Goal: Use online tool/utility: Utilize a website feature to perform a specific function

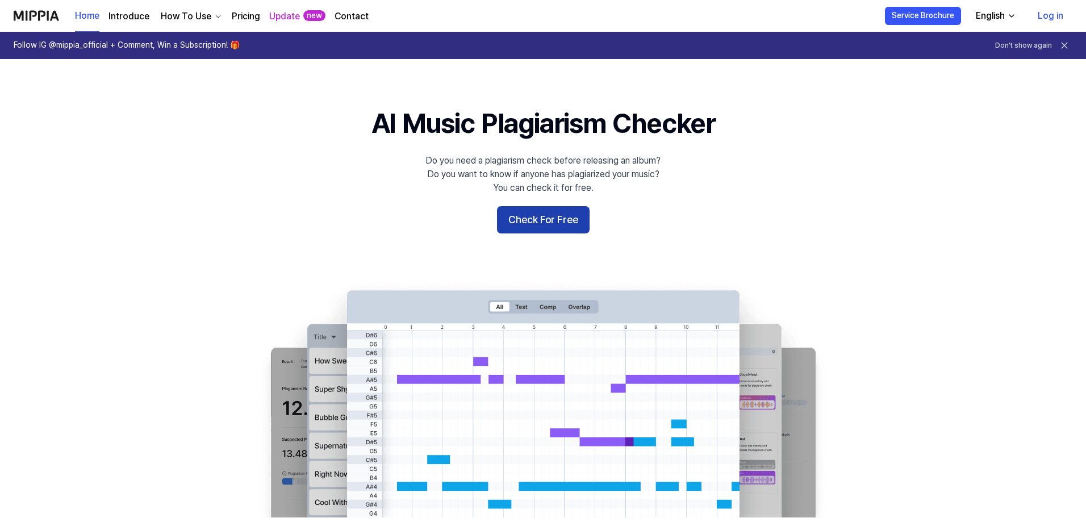
drag, startPoint x: 0, startPoint y: 0, endPoint x: 538, endPoint y: 218, distance: 580.4
click at [538, 218] on button "Check For Free" at bounding box center [543, 219] width 93 height 27
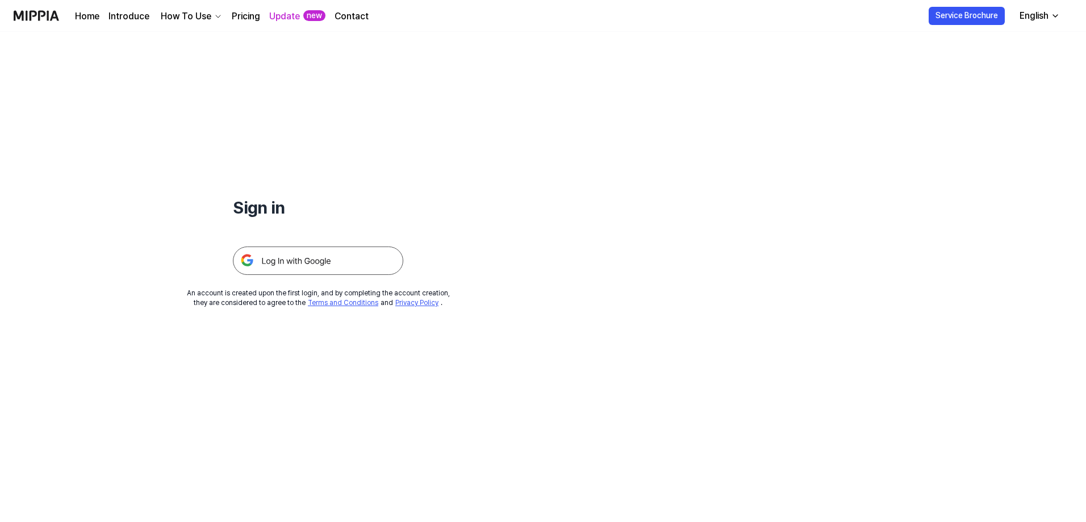
click at [268, 260] on img at bounding box center [318, 260] width 170 height 28
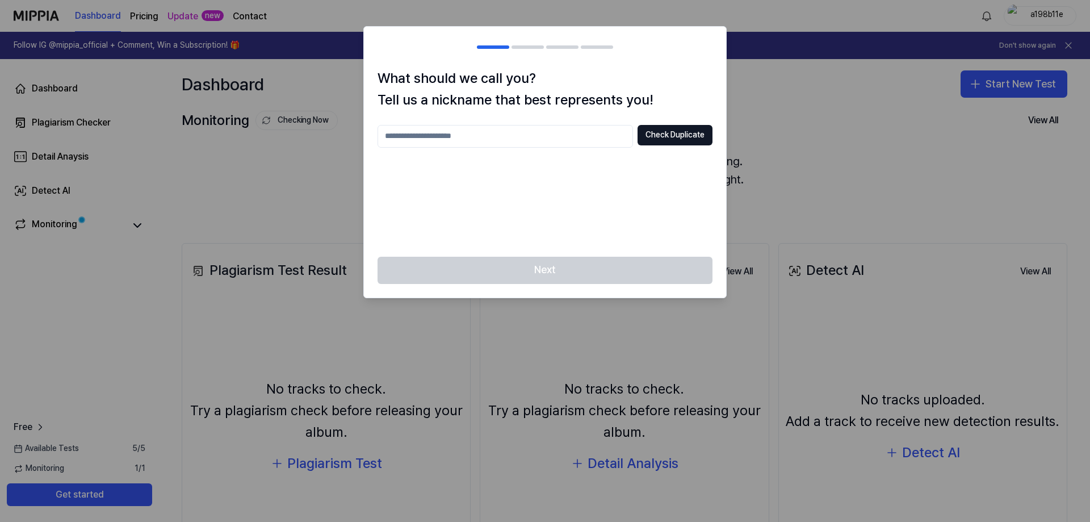
click at [565, 141] on input "text" at bounding box center [506, 136] width 256 height 23
click at [659, 141] on button "Check Duplicate" at bounding box center [675, 135] width 75 height 20
drag, startPoint x: 593, startPoint y: 140, endPoint x: 599, endPoint y: 141, distance: 6.4
click at [592, 140] on input "***" at bounding box center [506, 136] width 256 height 23
type input "********"
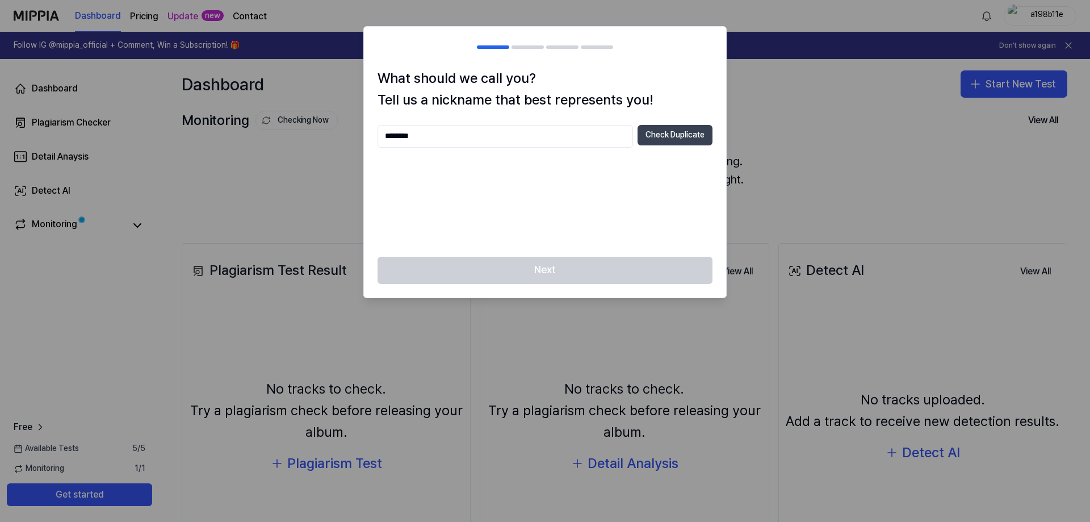
click at [678, 139] on button "Check Duplicate" at bounding box center [675, 135] width 75 height 20
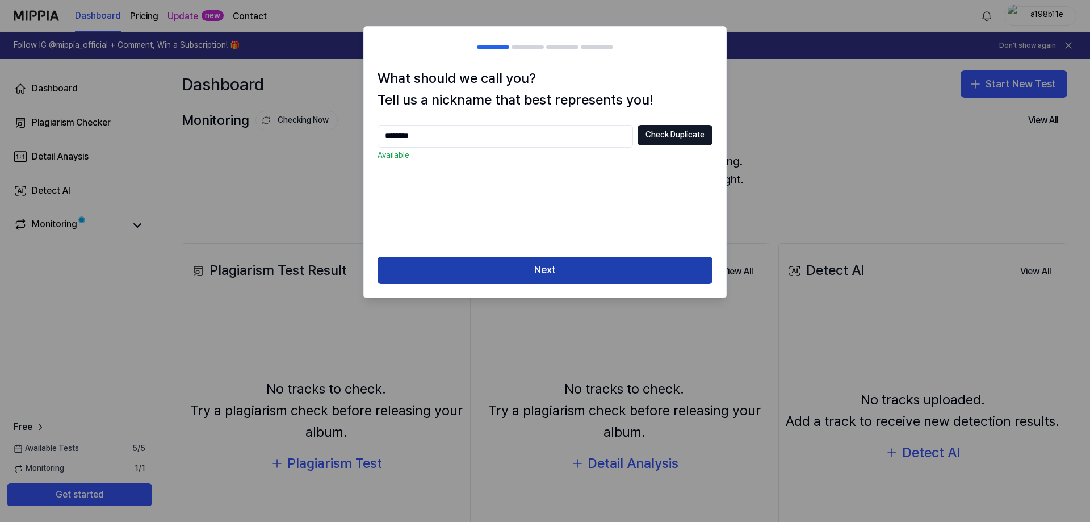
click at [561, 275] on button "Next" at bounding box center [545, 270] width 335 height 27
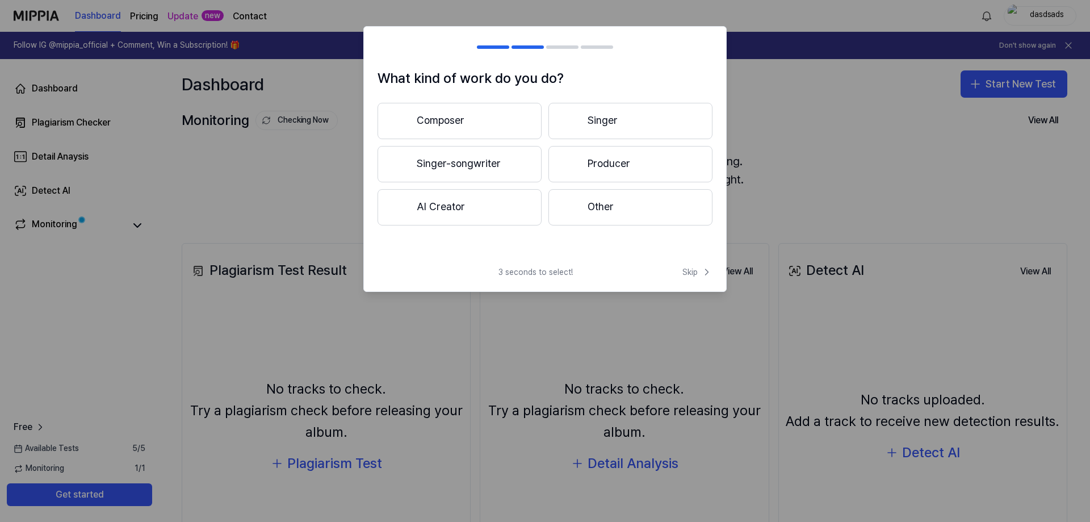
click at [642, 129] on button "Singer" at bounding box center [631, 121] width 164 height 36
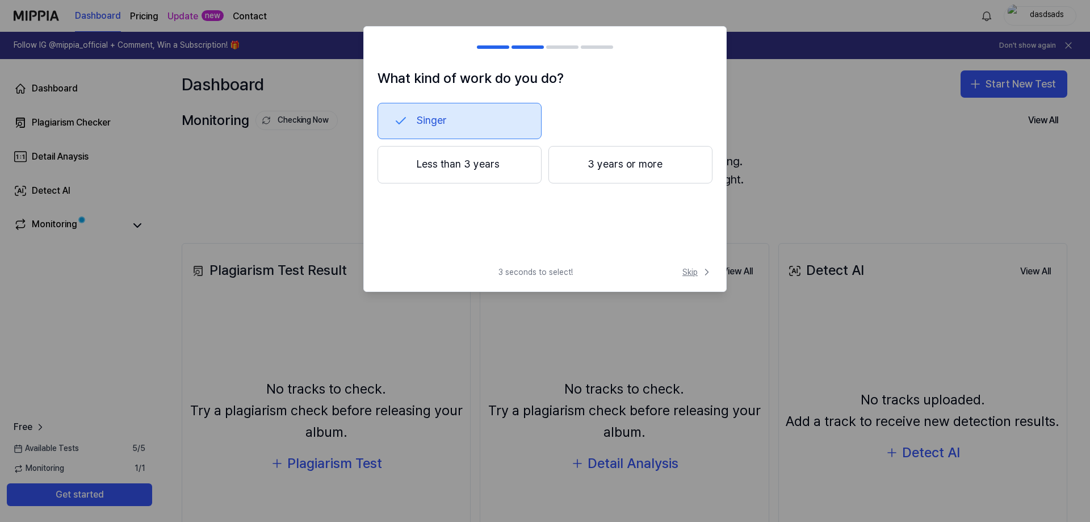
click at [700, 275] on span "Skip" at bounding box center [698, 271] width 30 height 11
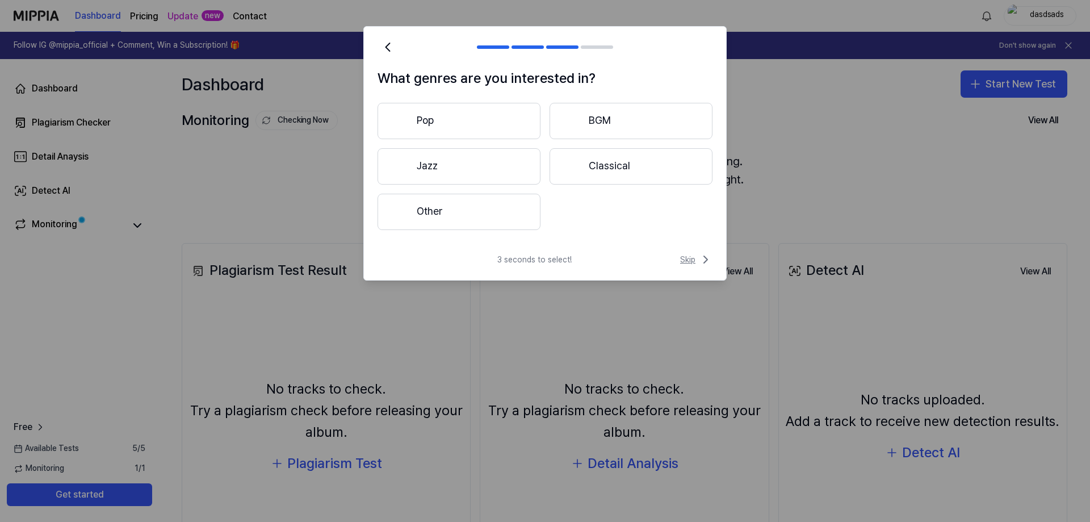
click at [690, 260] on span "Skip" at bounding box center [696, 260] width 32 height 14
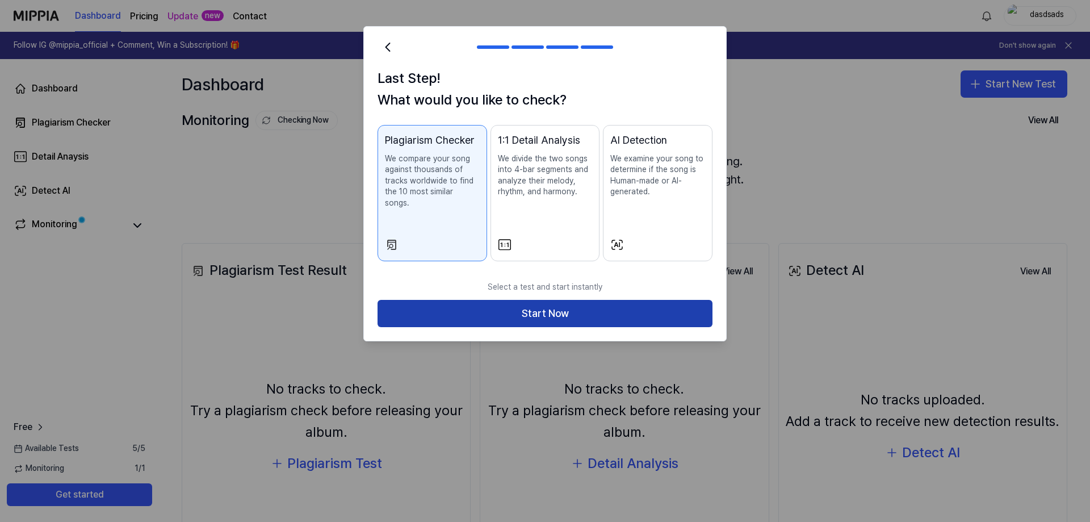
click at [666, 303] on button "Start Now" at bounding box center [545, 313] width 335 height 27
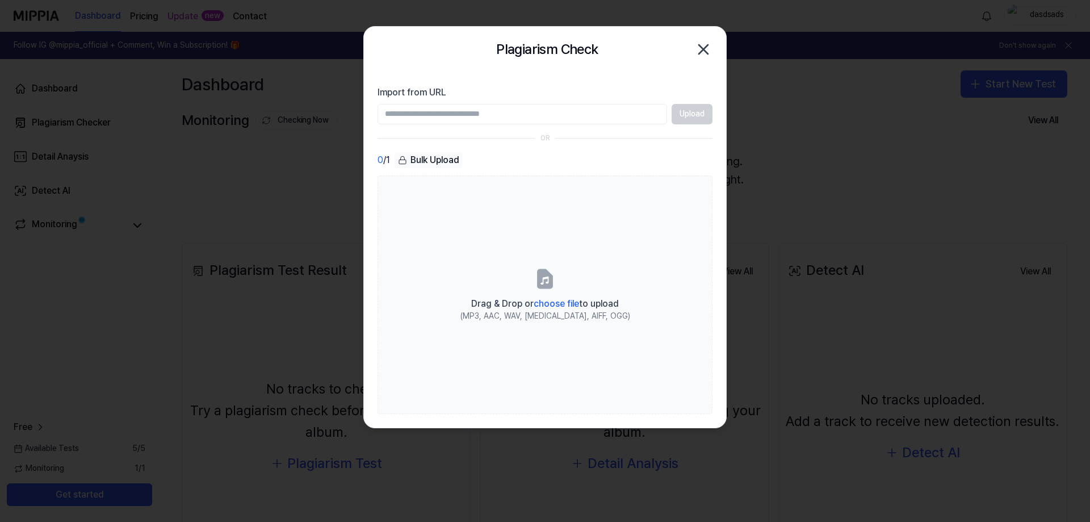
click at [580, 123] on input "Import from URL" at bounding box center [523, 114] width 290 height 20
paste input "**********"
type input "**********"
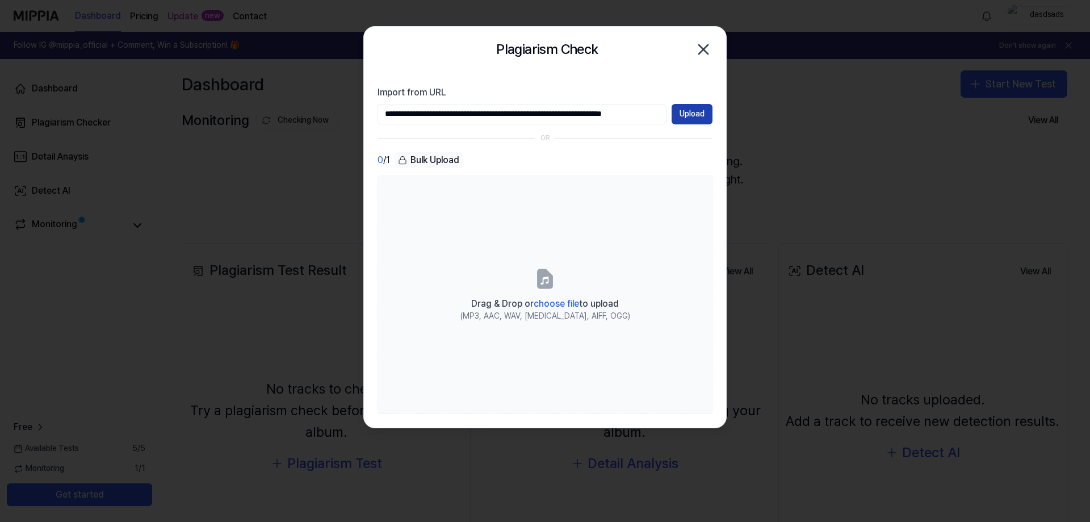
click at [693, 120] on button "Upload" at bounding box center [692, 114] width 41 height 20
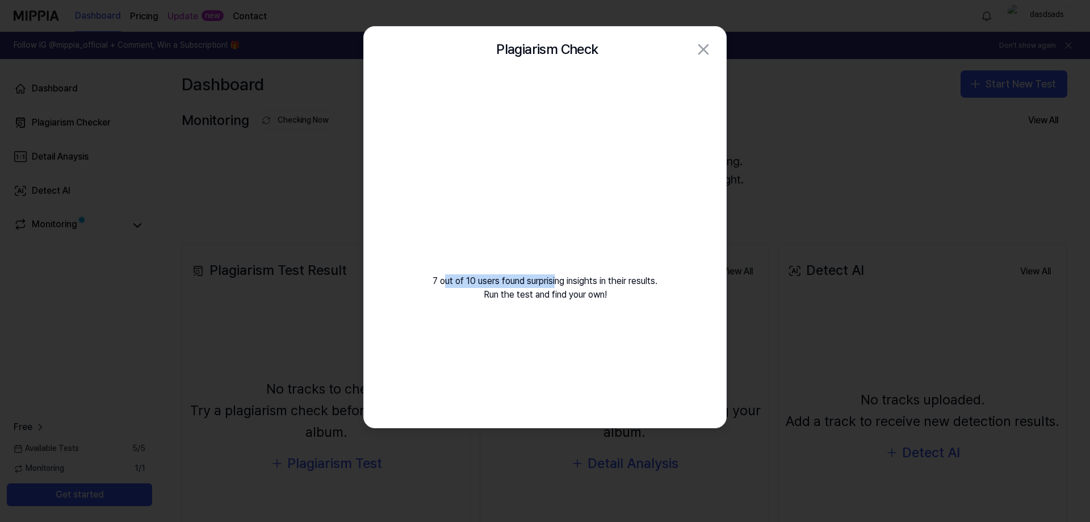
drag, startPoint x: 442, startPoint y: 279, endPoint x: 557, endPoint y: 283, distance: 114.2
click at [557, 283] on div "7 out of 10 users found surprising insights in their results. Run the test and …" at bounding box center [545, 200] width 362 height 257
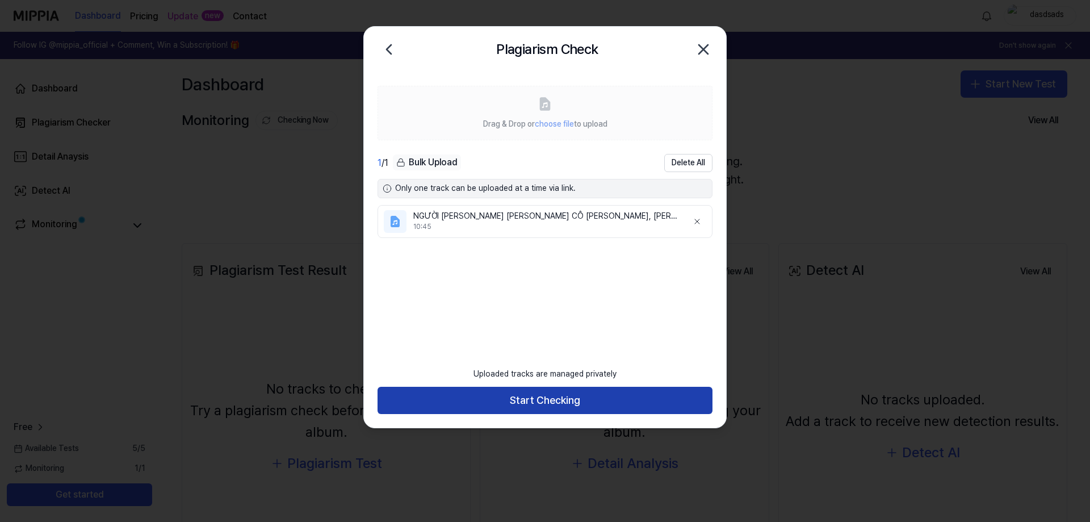
click at [594, 391] on button "Start Checking" at bounding box center [545, 400] width 335 height 27
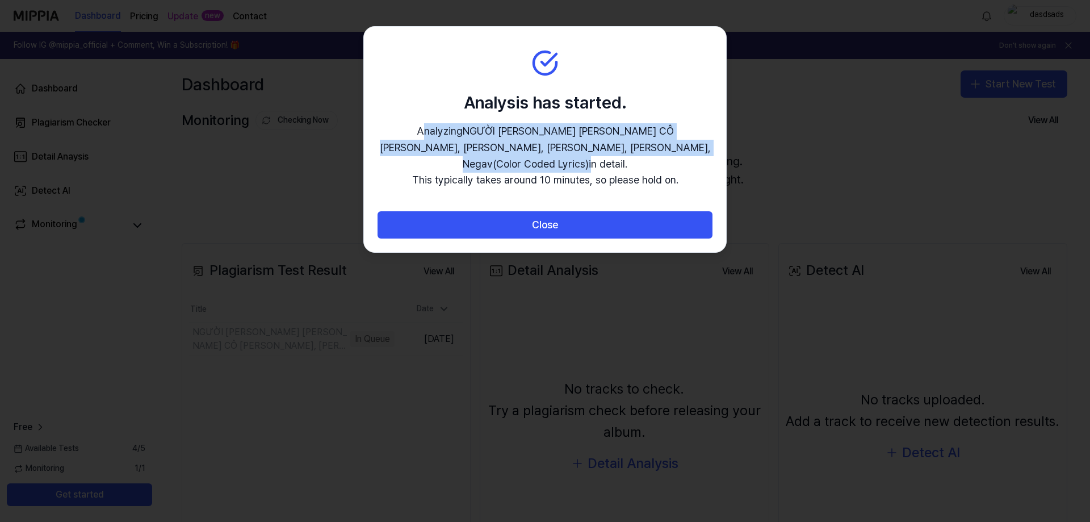
drag, startPoint x: 387, startPoint y: 129, endPoint x: 638, endPoint y: 155, distance: 251.8
click at [637, 152] on p "Analyzing NGƯỜI [PERSON_NAME] [PERSON_NAME] CÔ [PERSON_NAME], [PERSON_NAME], [P…" at bounding box center [545, 155] width 335 height 65
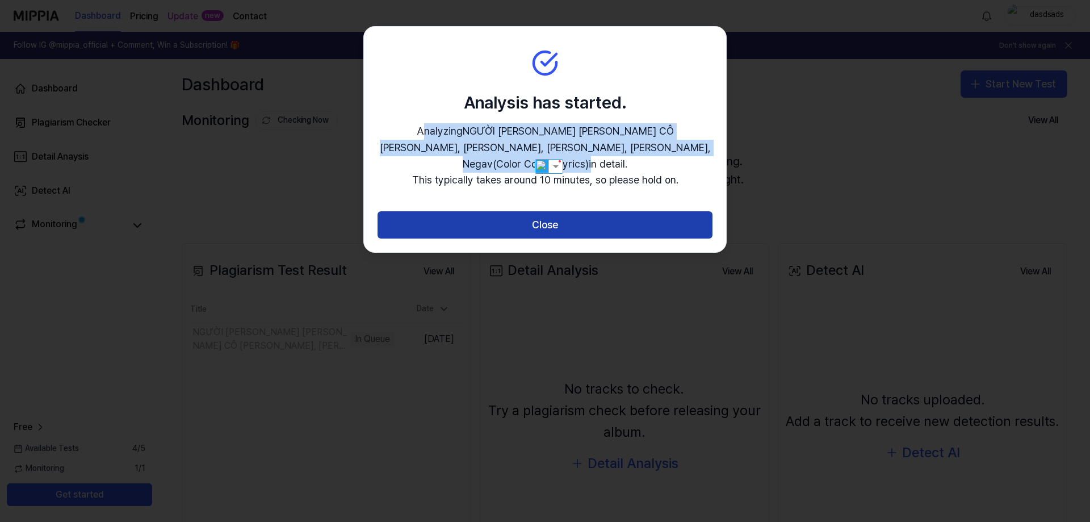
click at [617, 211] on button "Close" at bounding box center [545, 224] width 335 height 27
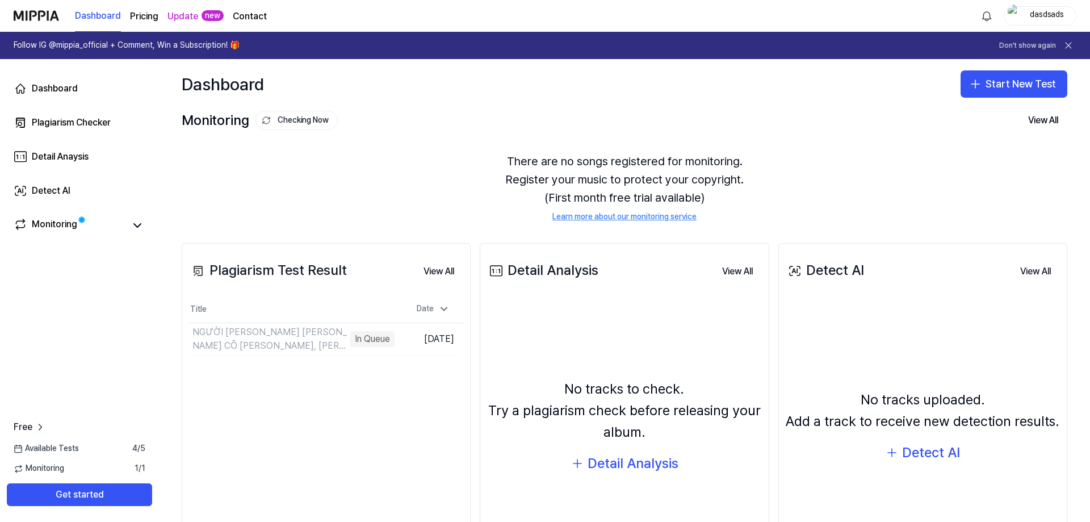
scroll to position [94, 0]
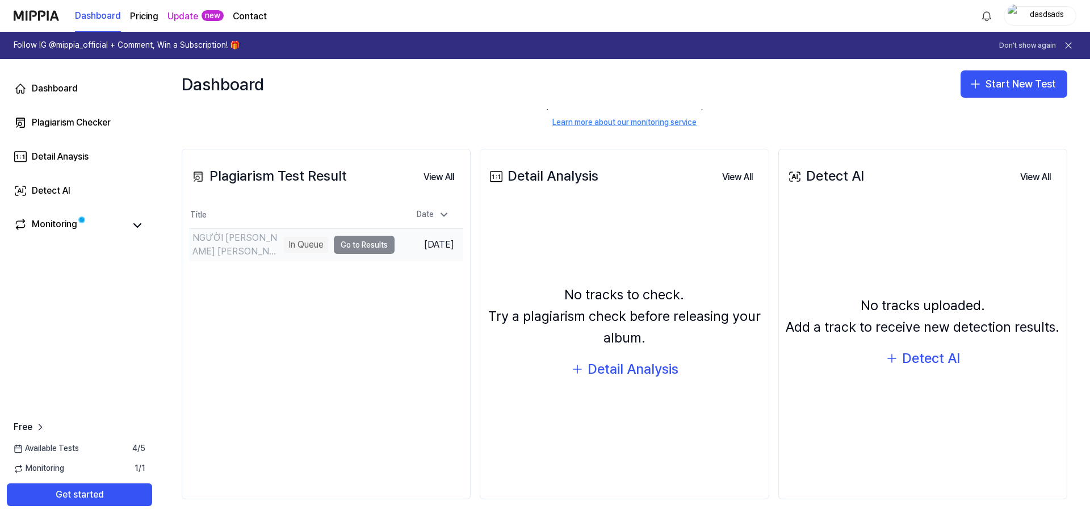
click at [252, 248] on div "NGƯỜI [PERSON_NAME] [PERSON_NAME] CÔ [PERSON_NAME], [PERSON_NAME], [PERSON_NAME…" at bounding box center [237, 244] width 89 height 27
click at [220, 246] on div "NGƯỜI [PERSON_NAME] [PERSON_NAME] CÔ [PERSON_NAME], [PERSON_NAME], [PERSON_NAME…" at bounding box center [237, 244] width 89 height 27
click at [441, 174] on button "View All" at bounding box center [439, 177] width 49 height 23
click at [438, 246] on td "[DATE]" at bounding box center [429, 245] width 69 height 32
click at [364, 246] on td "NGƯỜI [PERSON_NAME] [PERSON_NAME] CÔ [PERSON_NAME], [PERSON_NAME], [PERSON_NAME…" at bounding box center [292, 245] width 206 height 32
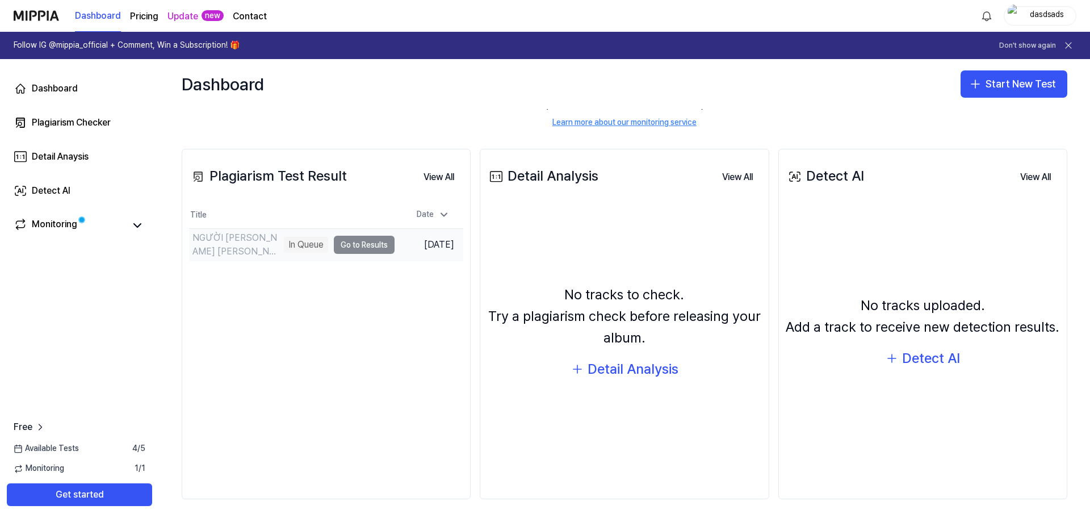
click at [294, 248] on div "In Queue" at bounding box center [306, 245] width 44 height 16
drag, startPoint x: 195, startPoint y: 241, endPoint x: 265, endPoint y: 244, distance: 69.9
click at [263, 243] on div "NGƯỜI [PERSON_NAME] [PERSON_NAME] CÔ [PERSON_NAME], [PERSON_NAME], [PERSON_NAME…" at bounding box center [237, 244] width 89 height 27
click at [334, 308] on div "Plagiarism Test Result View All Plagiarism Test Result Title Date NGƯỜI [PERSON…" at bounding box center [326, 324] width 289 height 351
drag, startPoint x: 801, startPoint y: 179, endPoint x: 845, endPoint y: 178, distance: 43.8
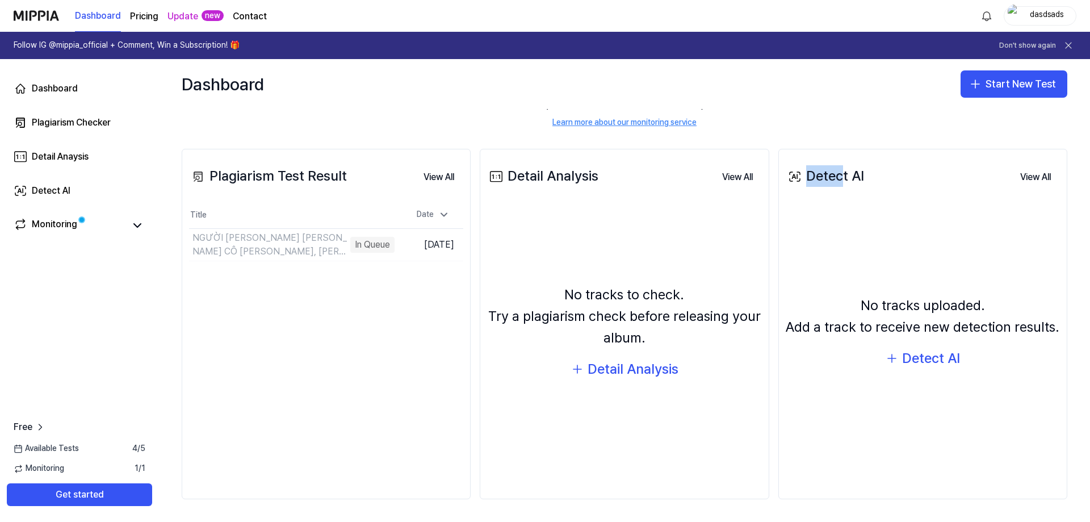
click at [844, 178] on div "Detect AI" at bounding box center [825, 176] width 78 height 22
click at [846, 177] on div "Detect AI" at bounding box center [825, 176] width 78 height 22
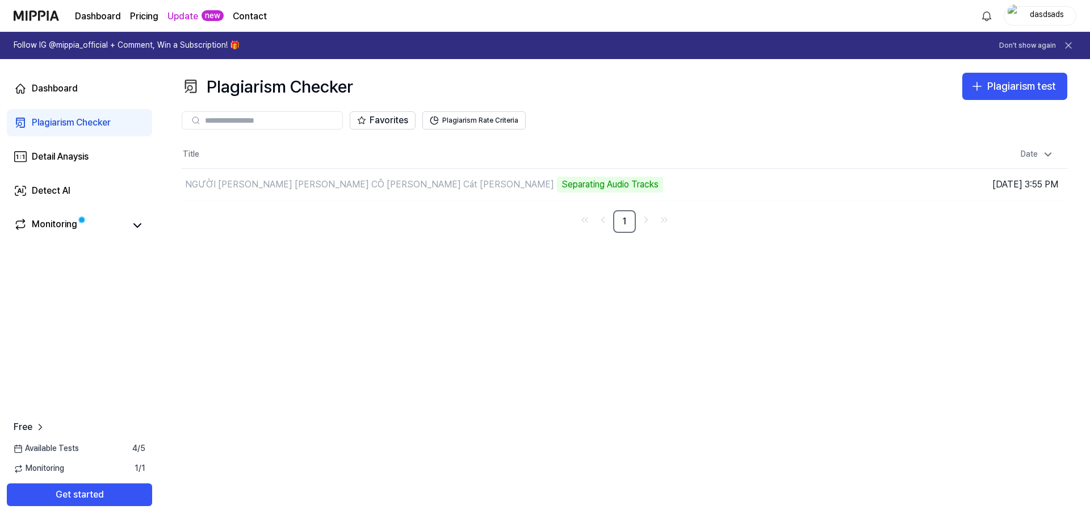
click at [649, 151] on div "Plagiarism Checker Plagiarism test Plagiarism Checker Detail Analysis Detect AI…" at bounding box center [624, 290] width 931 height 463
click at [775, 185] on td "NGƯỜI [PERSON_NAME] [PERSON_NAME] CÔ [PERSON_NAME] Cát [PERSON_NAME] Audio Trac…" at bounding box center [514, 185] width 665 height 32
click at [764, 181] on td "NGƯỜI [PERSON_NAME] [PERSON_NAME] CÔ [PERSON_NAME] Cát [PERSON_NAME] Song Struc…" at bounding box center [514, 185] width 665 height 32
click at [90, 120] on div "Plagiarism Checker" at bounding box center [71, 123] width 79 height 14
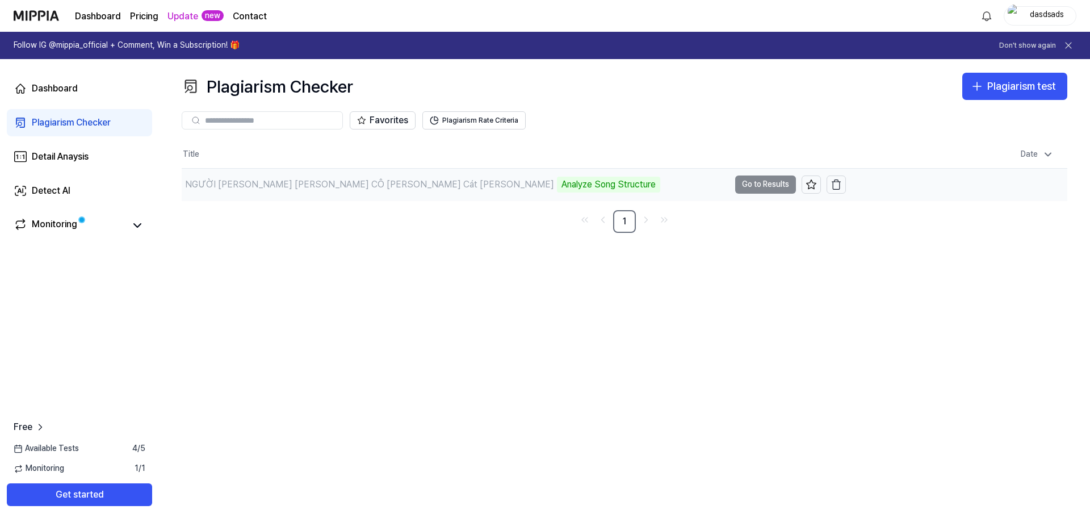
click at [244, 188] on div "NGƯỜI [PERSON_NAME] [PERSON_NAME] CÔ [PERSON_NAME] Cát [PERSON_NAME]" at bounding box center [369, 185] width 369 height 14
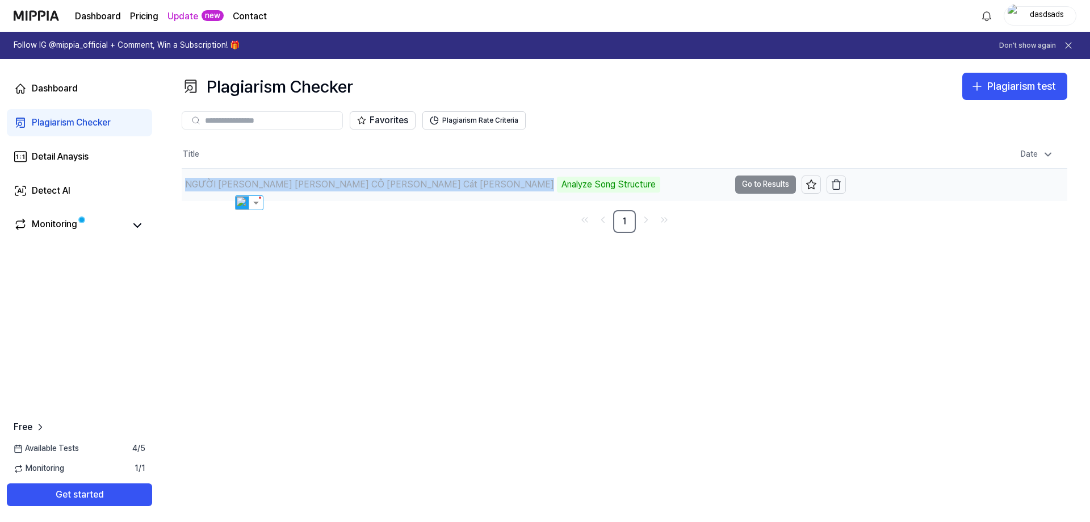
click at [244, 188] on div "NGƯỜI [PERSON_NAME] [PERSON_NAME] CÔ [PERSON_NAME] Cát [PERSON_NAME]" at bounding box center [369, 185] width 369 height 14
click at [627, 224] on link "1" at bounding box center [624, 221] width 23 height 23
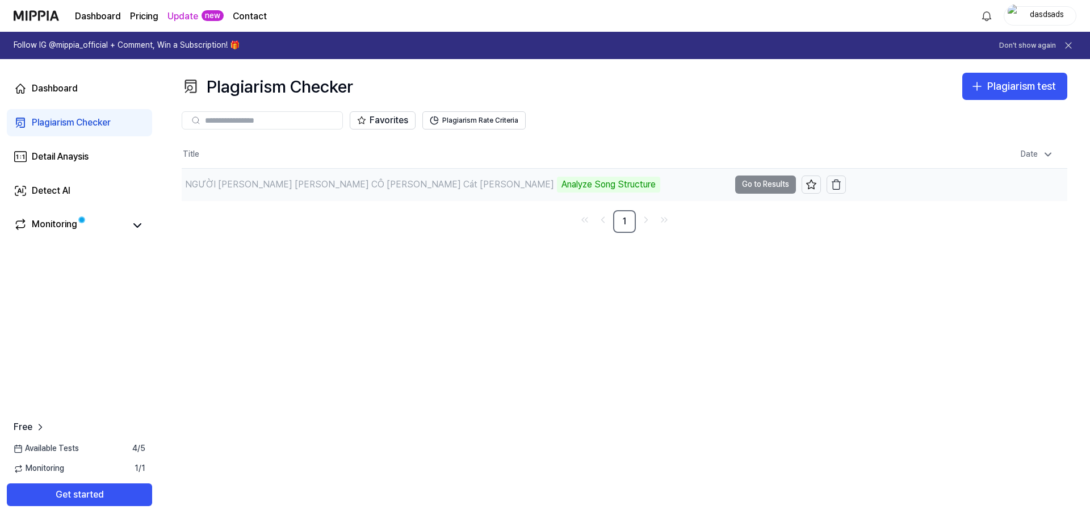
click at [557, 186] on div "Analyze Song Structure" at bounding box center [608, 185] width 103 height 16
drag, startPoint x: 446, startPoint y: 186, endPoint x: 537, endPoint y: 184, distance: 90.9
click at [557, 184] on div "Analyze Song Structure" at bounding box center [608, 185] width 103 height 16
click at [557, 185] on div "Analyze Song Structure" at bounding box center [608, 185] width 103 height 16
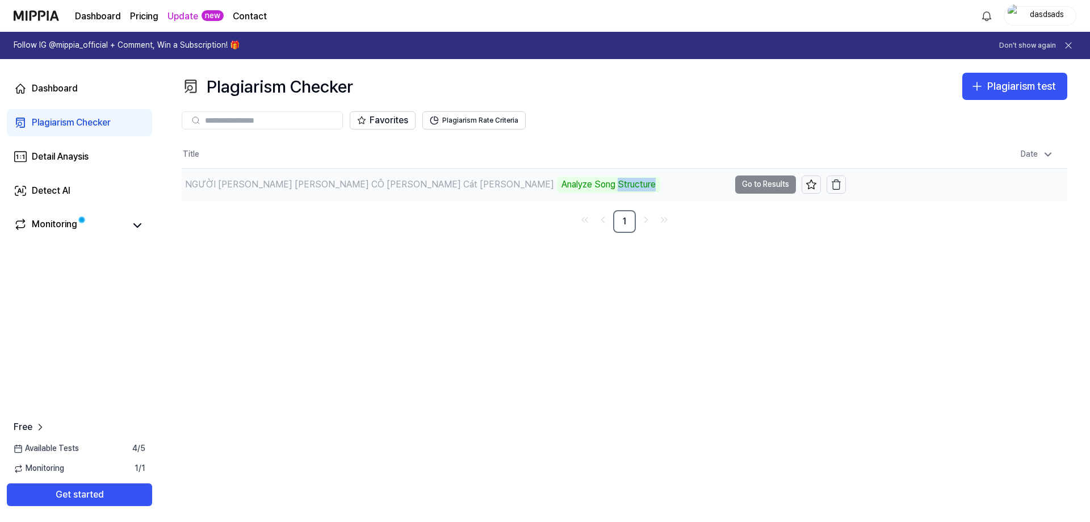
click at [557, 185] on div "Analyze Song Structure" at bounding box center [608, 185] width 103 height 16
click at [557, 188] on div "Analyze Song Structure" at bounding box center [608, 185] width 103 height 16
drag, startPoint x: 463, startPoint y: 183, endPoint x: 548, endPoint y: 187, distance: 84.7
click at [548, 187] on div "NGƯỜI [PERSON_NAME] [PERSON_NAME] CÔ [PERSON_NAME] Cát [PERSON_NAME] Song Struc…" at bounding box center [456, 185] width 548 height 32
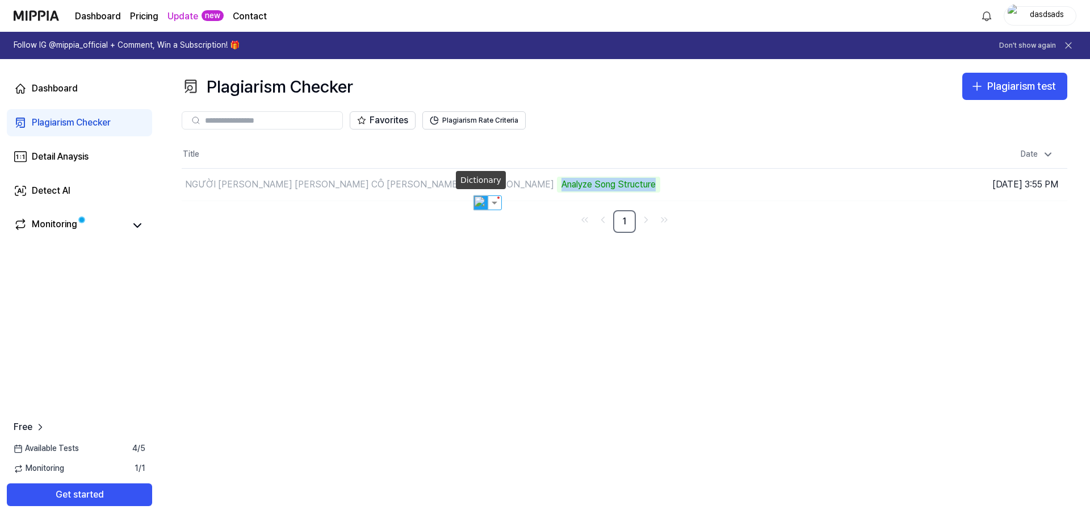
click at [474, 205] on img at bounding box center [481, 202] width 15 height 15
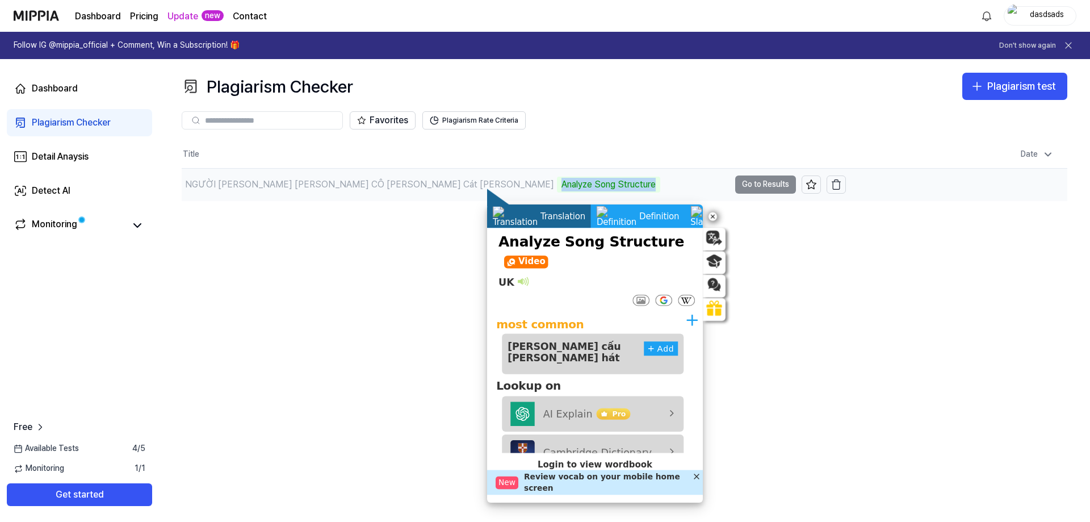
click at [425, 289] on div "Plagiarism Checker Plagiarism test Plagiarism Checker Detail Analysis Detect AI…" at bounding box center [624, 290] width 931 height 463
click at [248, 193] on div "NGƯỜI [PERSON_NAME] [PERSON_NAME] CÔ [PERSON_NAME] Cát [PERSON_NAME] Song Struc…" at bounding box center [456, 185] width 548 height 32
click at [387, 182] on div "NGƯỜI [PERSON_NAME] [PERSON_NAME] CÔ [PERSON_NAME] Cát [PERSON_NAME]" at bounding box center [369, 185] width 369 height 14
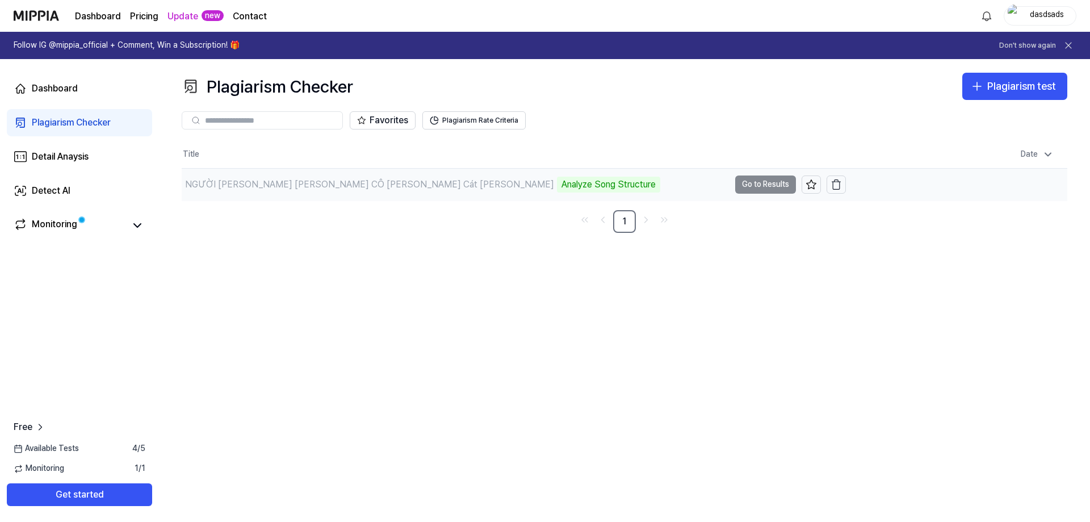
click at [398, 186] on div "NGƯỜI [PERSON_NAME] [PERSON_NAME] CÔ [PERSON_NAME] Cát [PERSON_NAME]" at bounding box center [369, 185] width 369 height 14
drag, startPoint x: 975, startPoint y: 91, endPoint x: 135, endPoint y: 154, distance: 841.8
click at [250, 157] on div "Plagiarism Checker Plagiarism test Plagiarism Checker Detail Analysis Detect AI…" at bounding box center [624, 290] width 931 height 463
click at [78, 97] on link "Dashboard" at bounding box center [79, 88] width 145 height 27
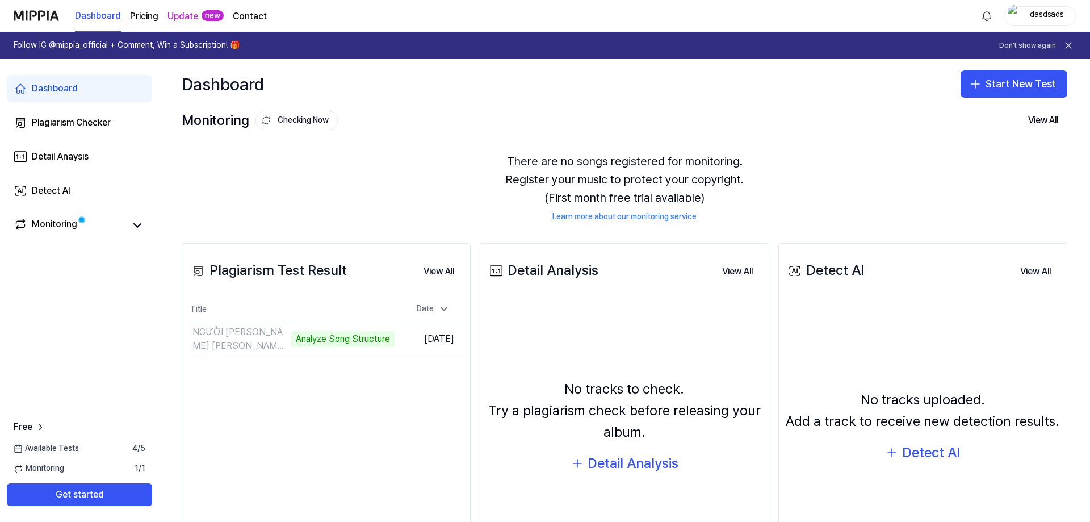
drag, startPoint x: 1007, startPoint y: 89, endPoint x: 511, endPoint y: 295, distance: 537.3
click at [537, 279] on div "Dashboard Start New Test Monitoring Checking Now View All Monitoring There are …" at bounding box center [624, 290] width 931 height 463
click at [354, 342] on td "NGƯỜI [PERSON_NAME] [PERSON_NAME] CÔ [PERSON_NAME] Cát [PERSON_NAME] Song Struc…" at bounding box center [292, 339] width 206 height 32
click at [339, 341] on td "NGƯỜI [PERSON_NAME] [PERSON_NAME] CÔ [PERSON_NAME] Cát [PERSON_NAME] Song Struc…" at bounding box center [292, 339] width 206 height 32
click at [340, 341] on td "NGƯỜI [PERSON_NAME] [PERSON_NAME] CÔ [PERSON_NAME] Cát [PERSON_NAME] Song Struc…" at bounding box center [292, 339] width 206 height 32
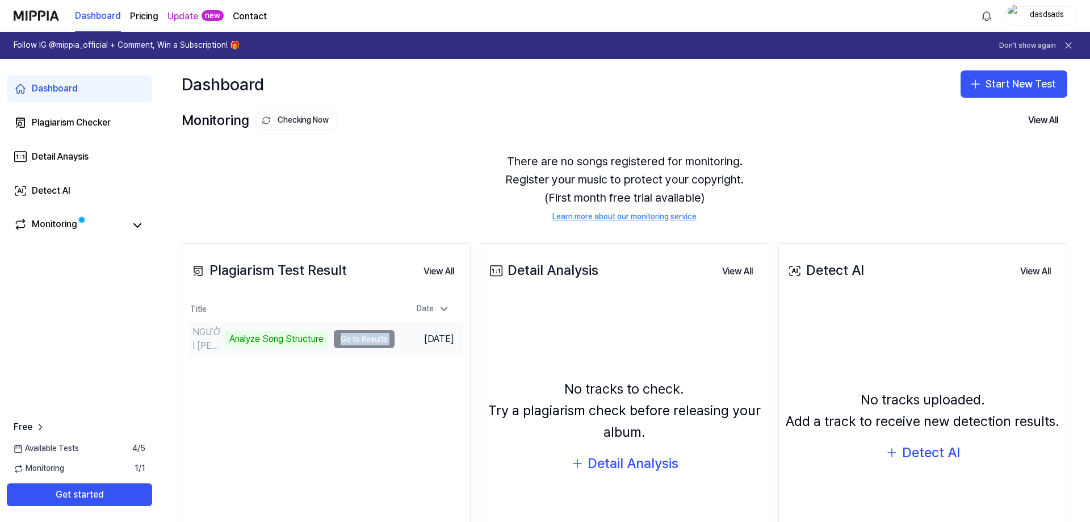
drag, startPoint x: 335, startPoint y: 340, endPoint x: 396, endPoint y: 338, distance: 61.4
click at [395, 338] on tr "NGƯỜI [PERSON_NAME] [PERSON_NAME] CÔ [PERSON_NAME] Cát [PERSON_NAME] Song Struc…" at bounding box center [326, 339] width 274 height 32
click at [354, 356] on img at bounding box center [352, 356] width 15 height 15
click at [345, 199] on div "There are no songs registered for monitoring. Register your music to protect yo…" at bounding box center [625, 188] width 886 height 98
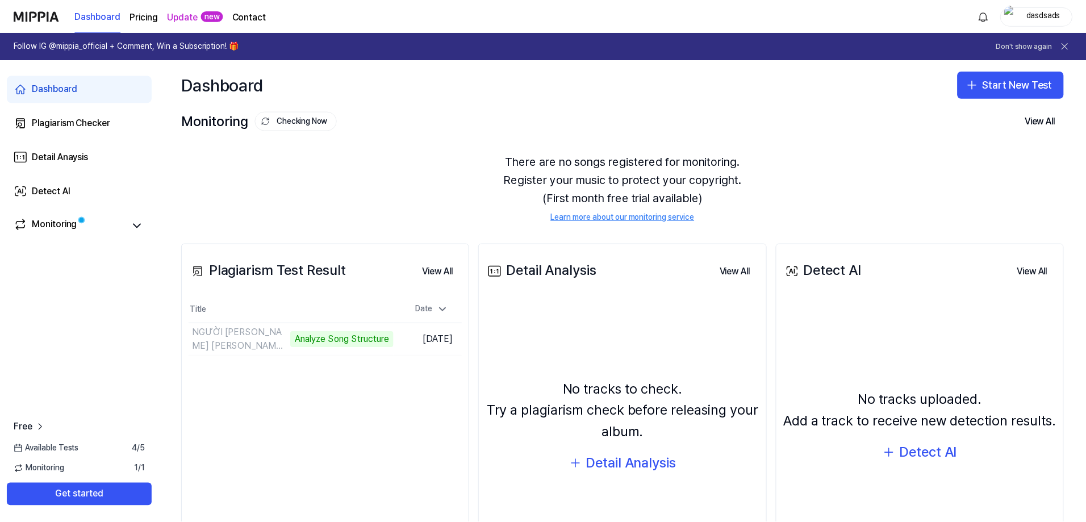
scroll to position [94, 0]
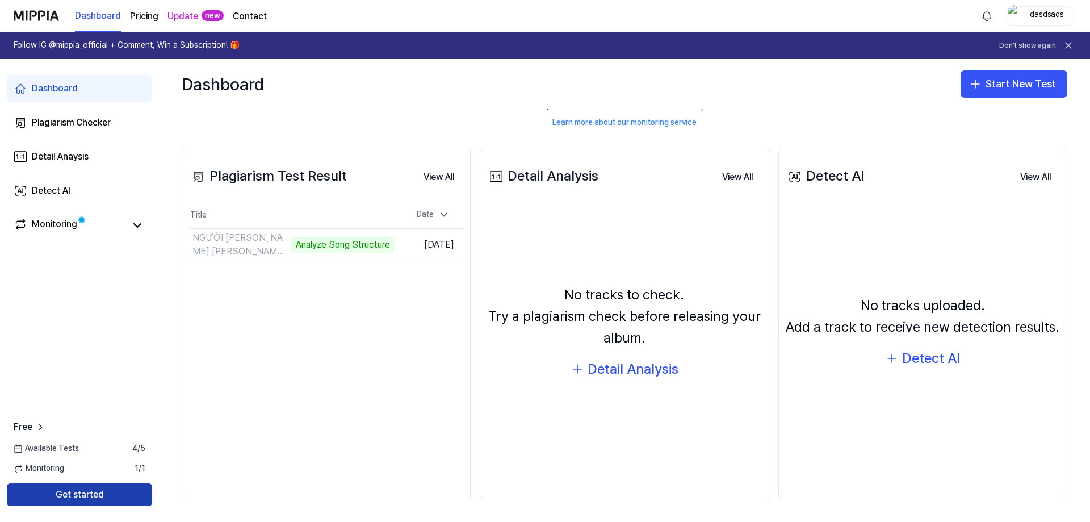
click at [82, 496] on button "Get started" at bounding box center [79, 494] width 145 height 23
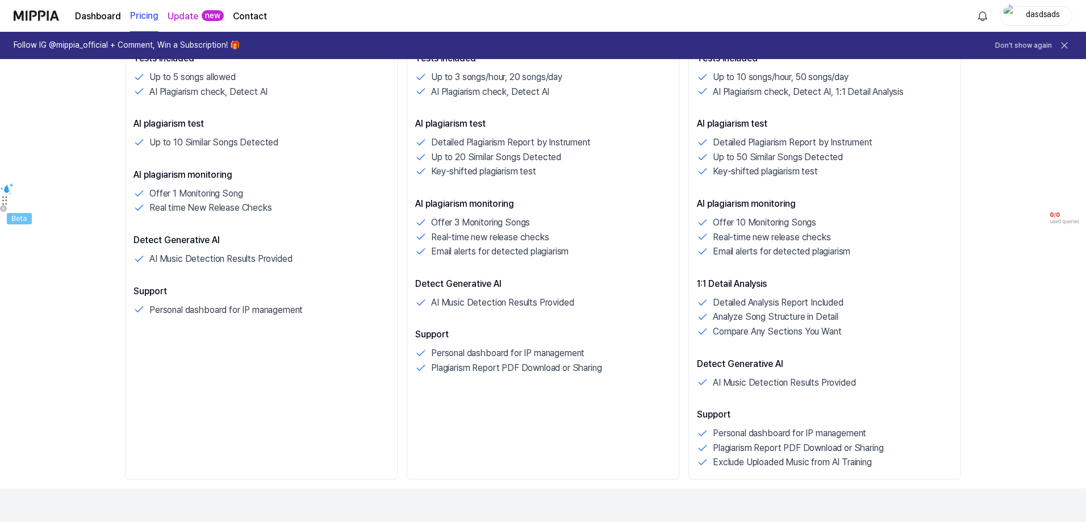
scroll to position [170, 0]
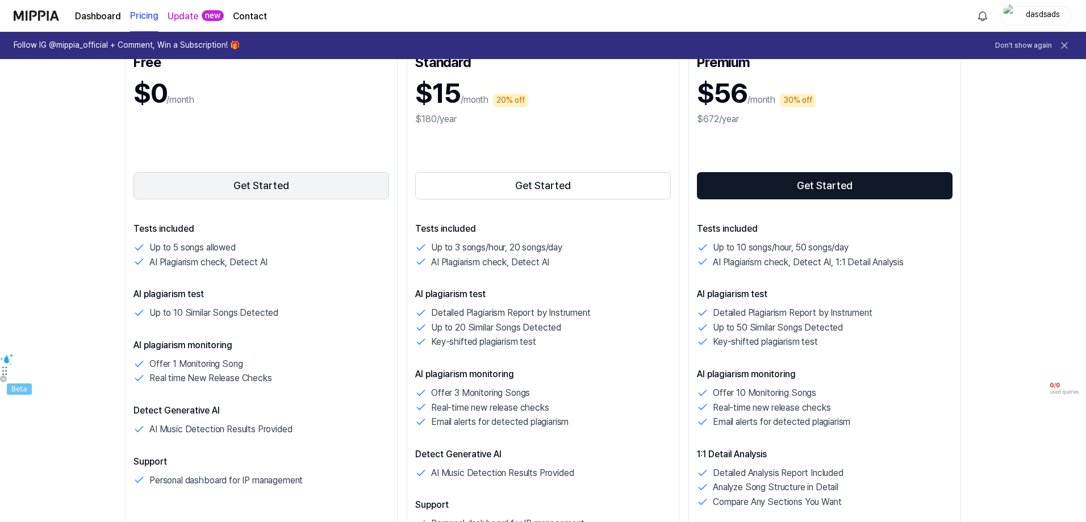
click at [333, 189] on button "Get Started" at bounding box center [261, 185] width 256 height 27
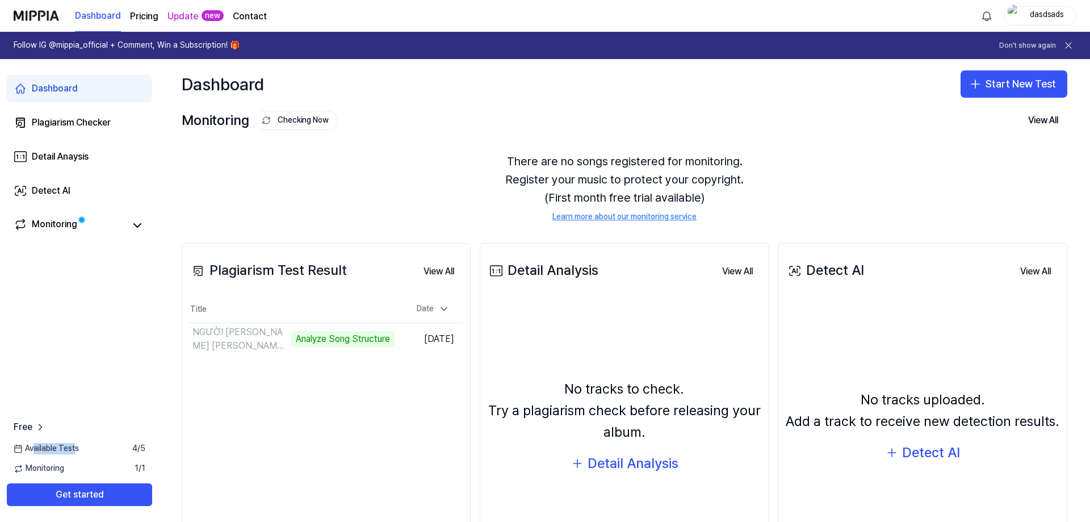
drag, startPoint x: 47, startPoint y: 447, endPoint x: 77, endPoint y: 449, distance: 30.2
click at [77, 449] on span "Available Tests" at bounding box center [46, 448] width 65 height 11
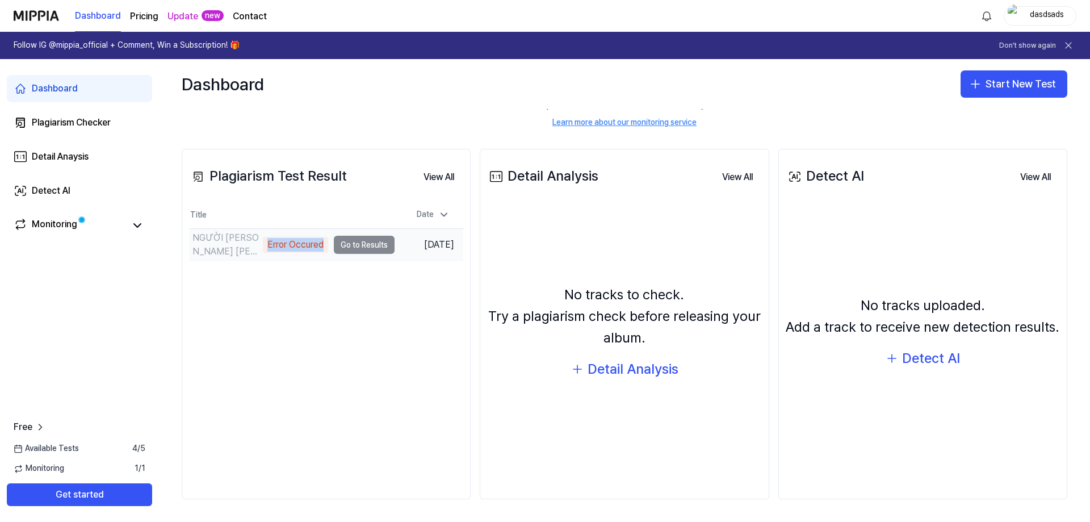
drag, startPoint x: 256, startPoint y: 245, endPoint x: 318, endPoint y: 244, distance: 62.5
click at [318, 244] on div "NGƯỜI [PERSON_NAME] [PERSON_NAME] CÔ [PERSON_NAME] Cát [PERSON_NAME] Occured" at bounding box center [258, 244] width 139 height 27
click at [281, 271] on div "Plagiarism Test Result View All Plagiarism Test Result Title Date NGƯỜI [PERSON…" at bounding box center [326, 324] width 289 height 351
click at [296, 244] on div "Error Occured" at bounding box center [295, 245] width 65 height 16
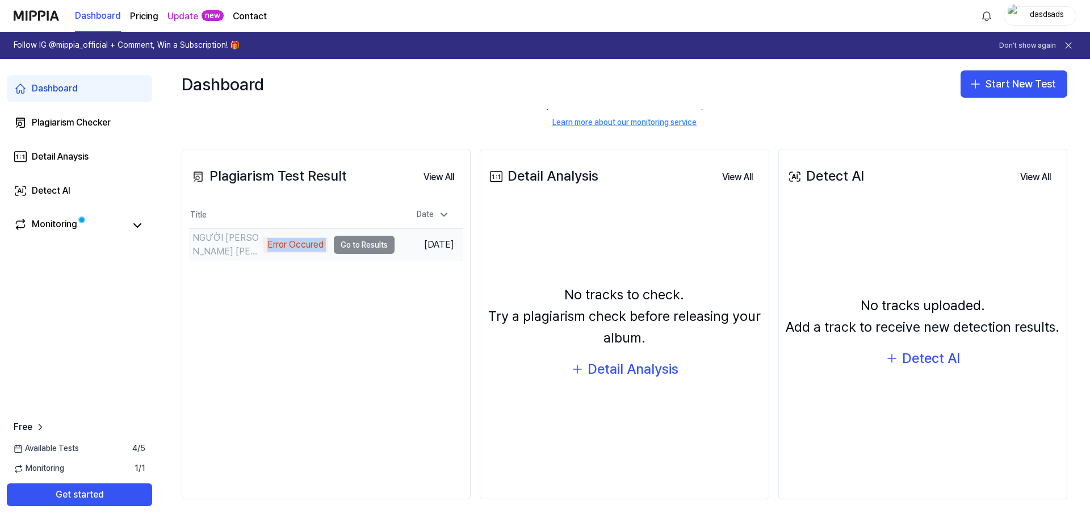
click at [296, 244] on div "Error Occured" at bounding box center [295, 245] width 65 height 16
click at [286, 263] on img at bounding box center [282, 263] width 15 height 15
click at [329, 327] on div "Plagiarism Test Result View All Plagiarism Test Result Title Date NGƯỜI [PERSON…" at bounding box center [326, 324] width 289 height 351
click at [370, 243] on td "NGƯỜI [PERSON_NAME] [PERSON_NAME] CÔ [PERSON_NAME] Cát [PERSON_NAME] Occured Go…" at bounding box center [292, 245] width 206 height 32
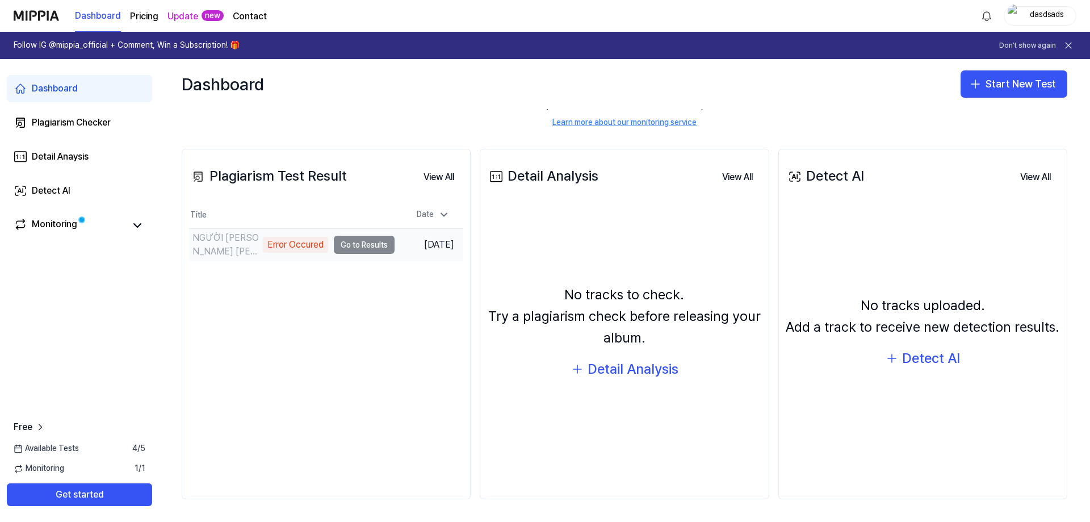
click at [327, 244] on td "NGƯỜI [PERSON_NAME] [PERSON_NAME] CÔ [PERSON_NAME] Cát [PERSON_NAME] Occured Go…" at bounding box center [292, 245] width 206 height 32
click at [294, 286] on div "Plagiarism Test Result View All Plagiarism Test Result Title Date NGƯỜI [PERSON…" at bounding box center [326, 324] width 289 height 351
